Goal: Transaction & Acquisition: Purchase product/service

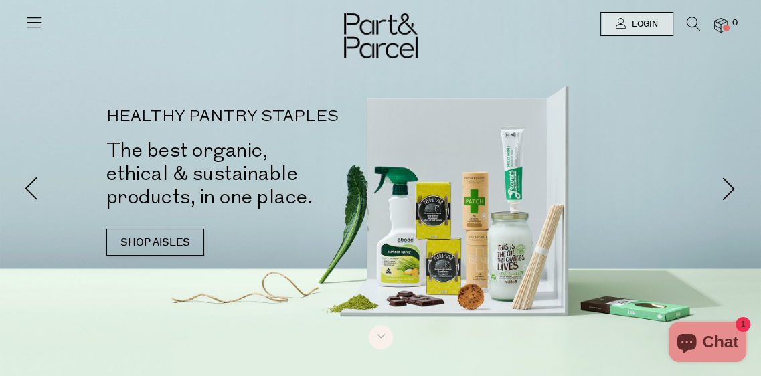
click at [689, 17] on icon at bounding box center [693, 24] width 14 height 15
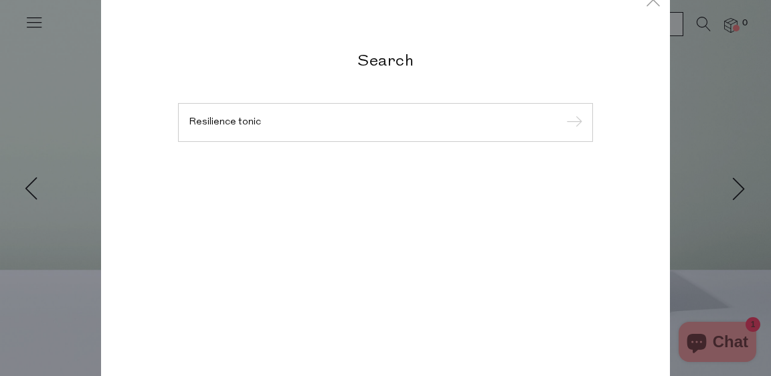
type input "Resilience tonic"
click at [562, 113] on input "submit" at bounding box center [572, 123] width 20 height 20
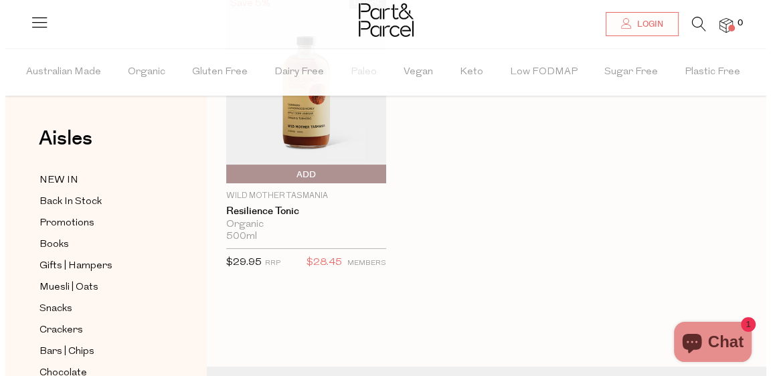
scroll to position [134, 0]
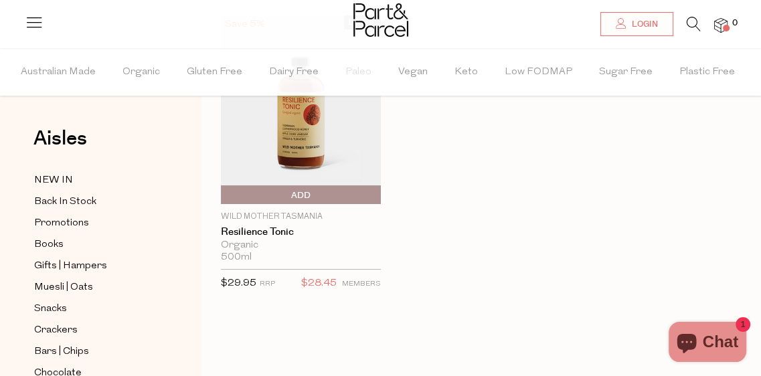
click at [224, 191] on span "Add To Parcel" at bounding box center [224, 195] width 0 height 20
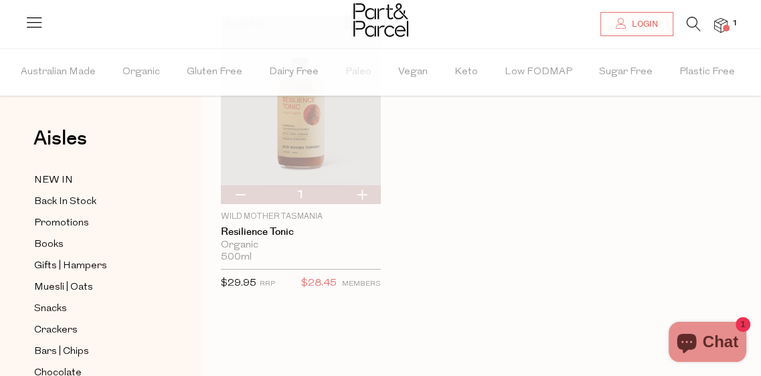
click at [363, 190] on button "button" at bounding box center [361, 194] width 38 height 19
type input "2"
click at [363, 190] on button "button" at bounding box center [361, 194] width 38 height 19
type input "3"
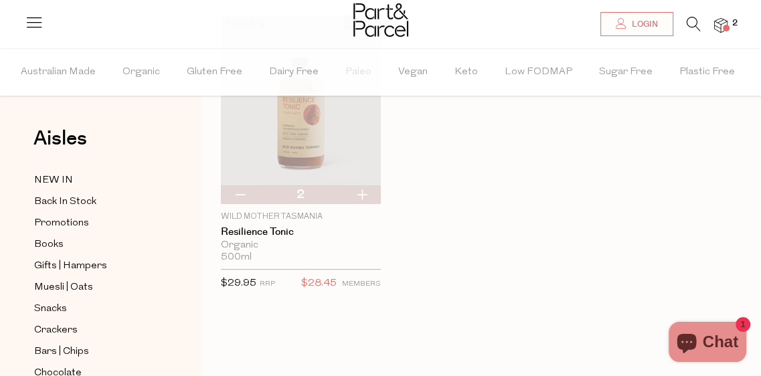
type input "3"
click at [363, 190] on button "button" at bounding box center [361, 194] width 38 height 19
type input "4"
click at [363, 190] on button "button" at bounding box center [361, 194] width 38 height 19
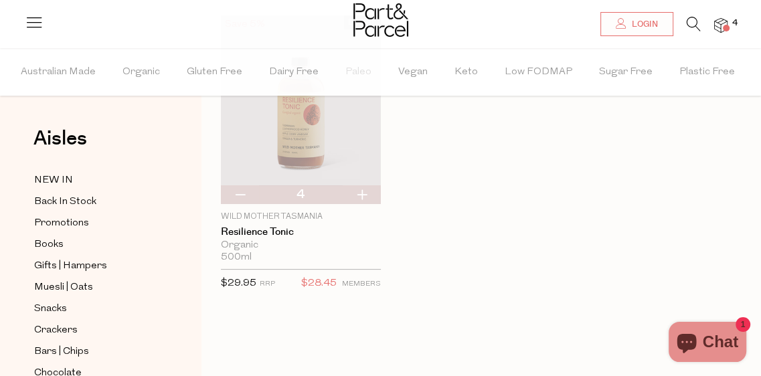
type input "5"
click at [363, 190] on button "button" at bounding box center [361, 194] width 38 height 19
type input "6"
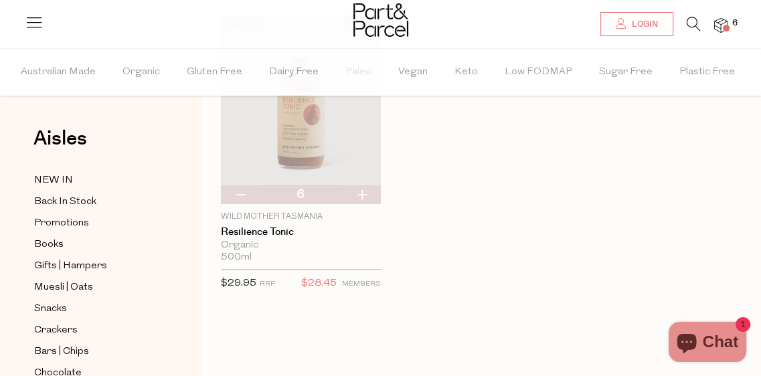
click at [712, 23] on li "6" at bounding box center [713, 26] width 27 height 18
click at [728, 21] on span "6" at bounding box center [734, 23] width 12 height 12
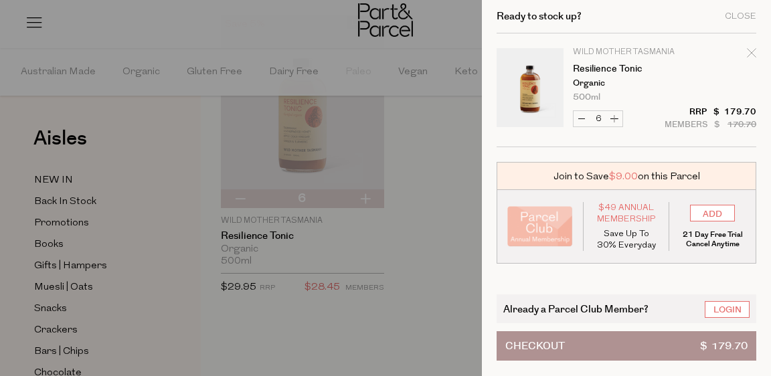
click at [637, 334] on button "Checkout $ 179.70" at bounding box center [626, 345] width 260 height 29
